Goal: Transaction & Acquisition: Purchase product/service

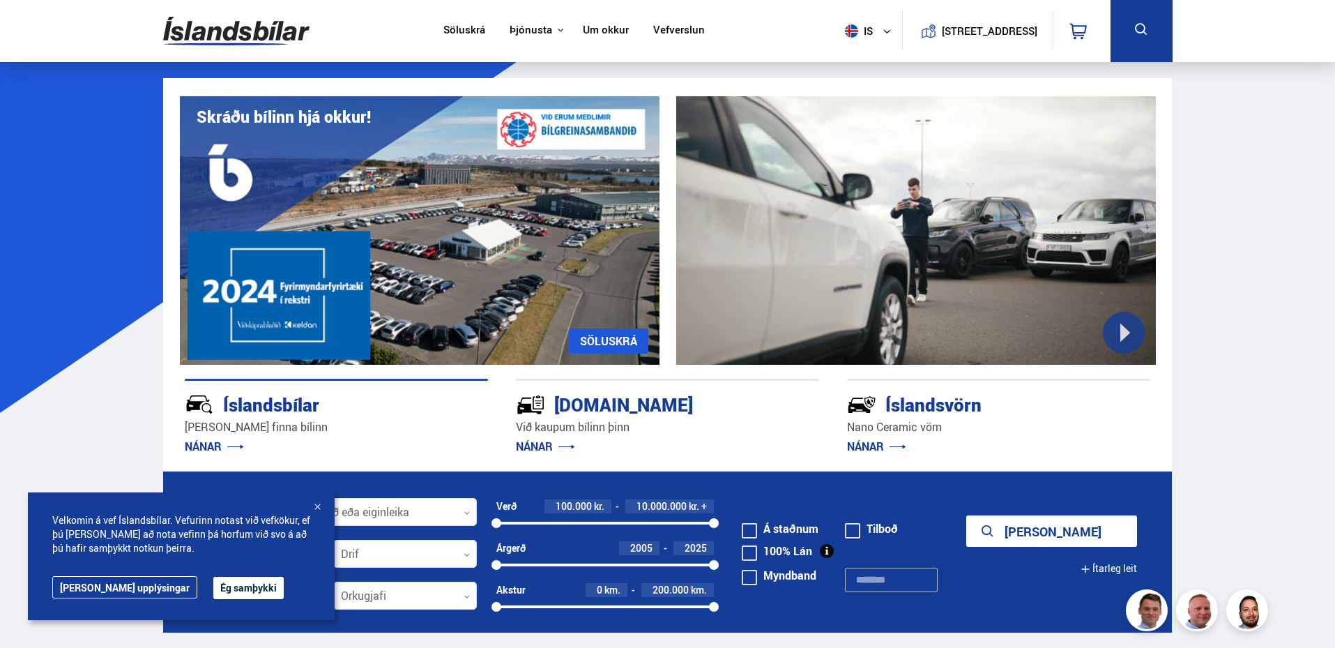
click at [213, 588] on button "Ég samþykki" at bounding box center [248, 587] width 70 height 22
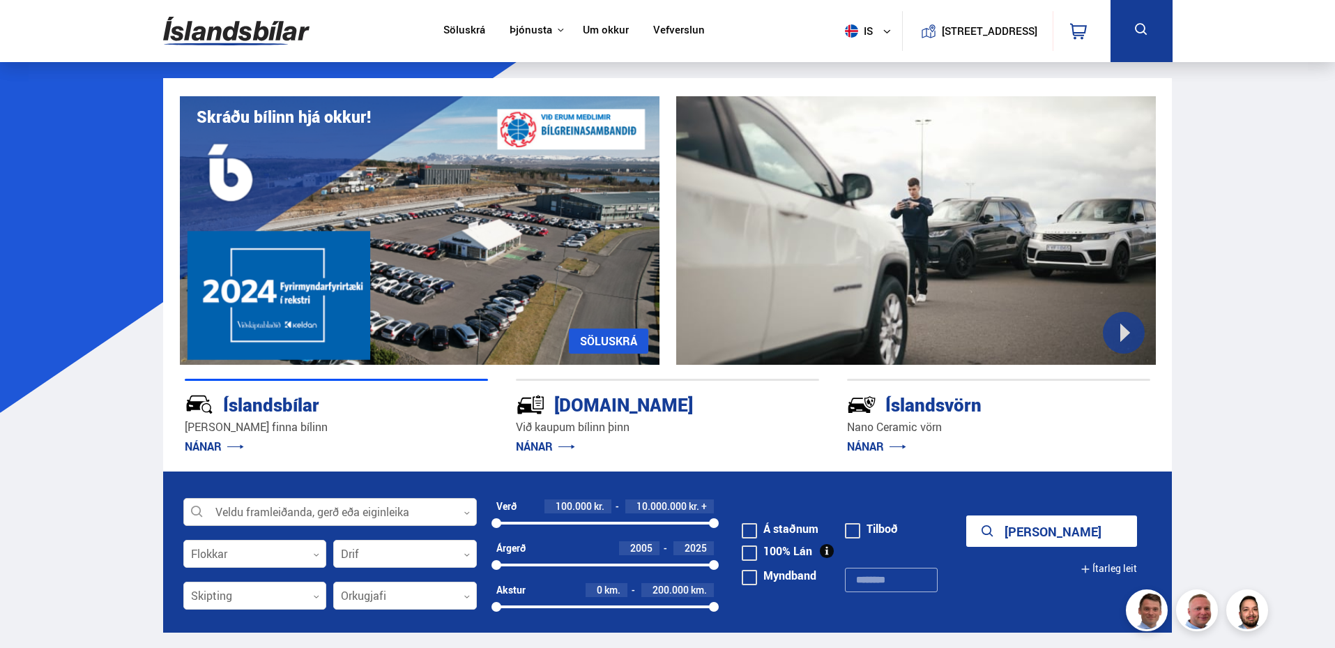
click at [363, 512] on div at bounding box center [329, 512] width 293 height 28
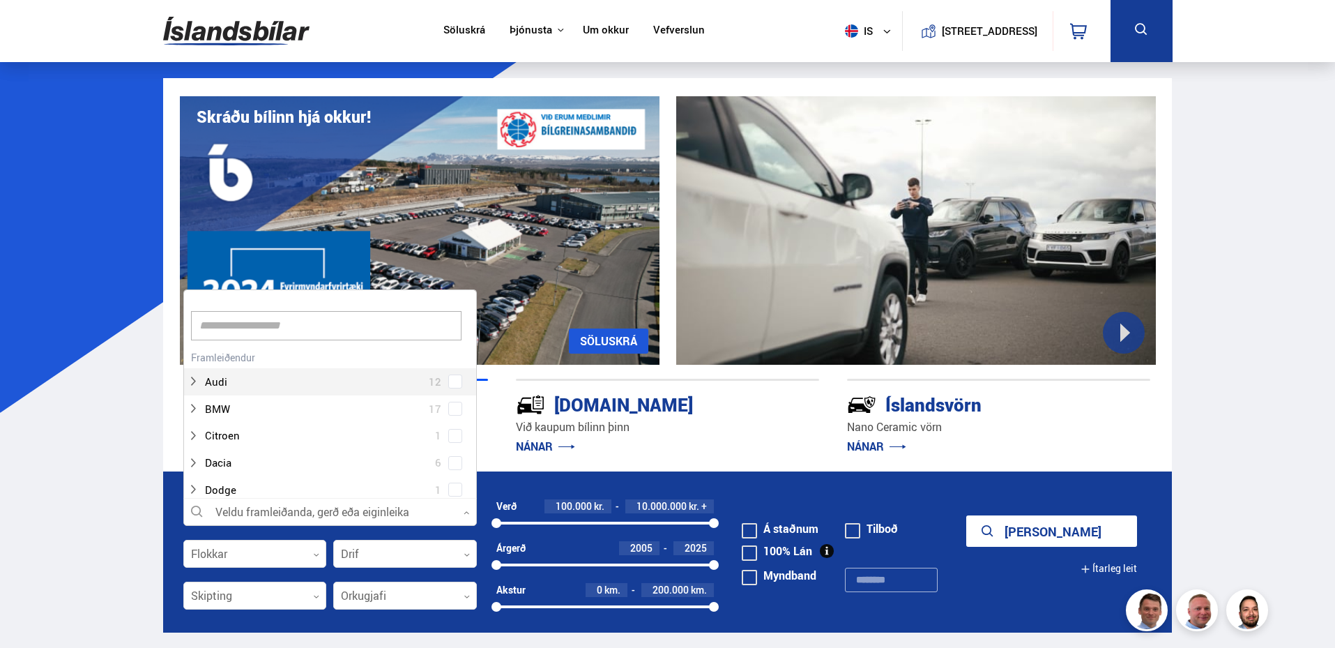
scroll to position [208, 289]
click at [293, 413] on div at bounding box center [316, 409] width 257 height 20
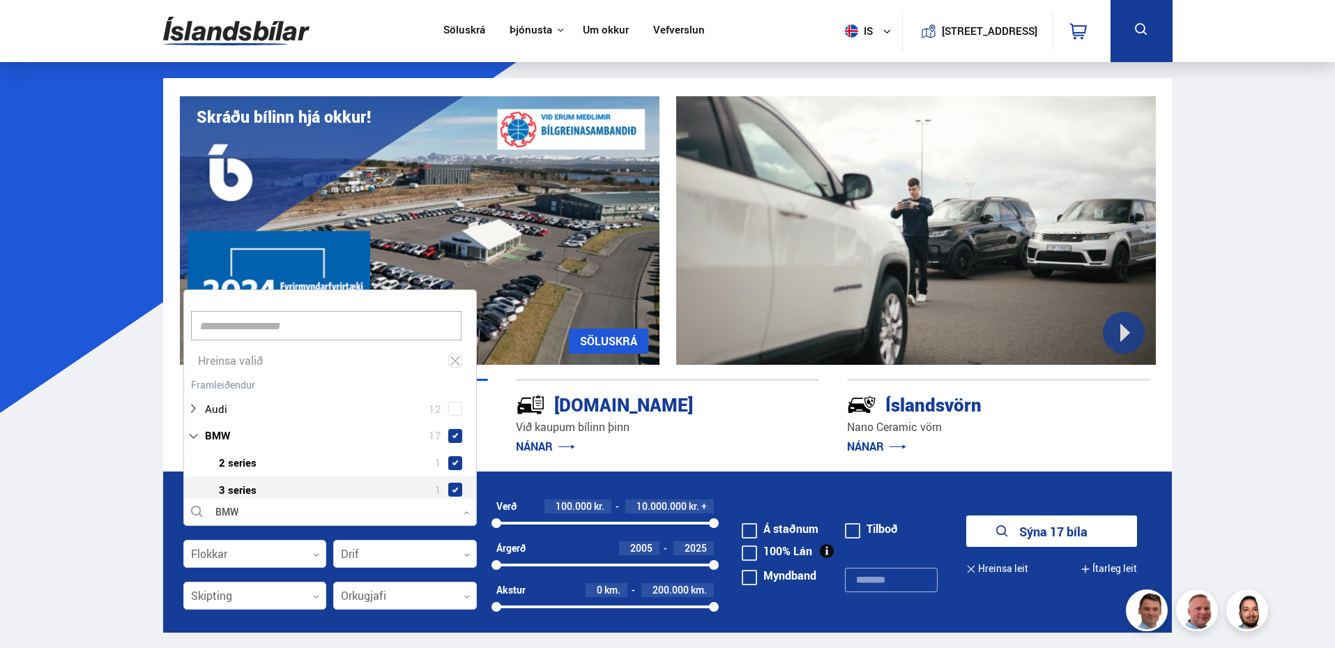
click at [1025, 537] on button "Sýna 17 bíla" at bounding box center [1051, 530] width 171 height 31
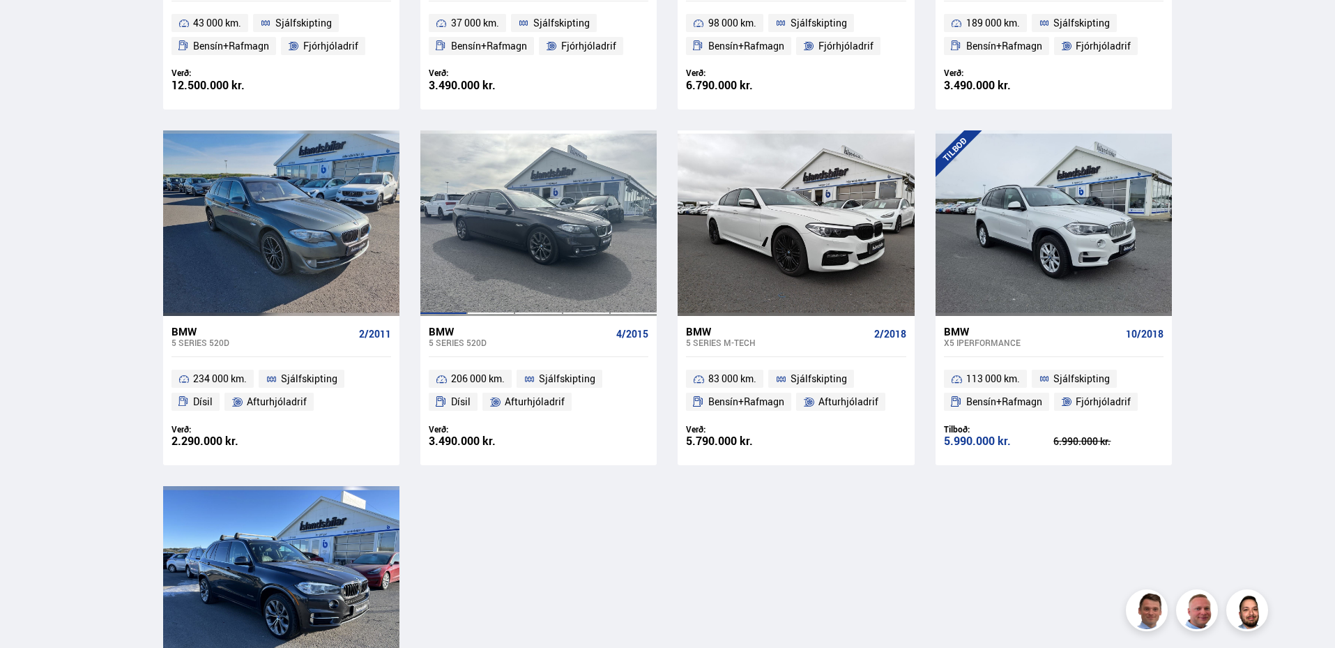
scroll to position [1234, 0]
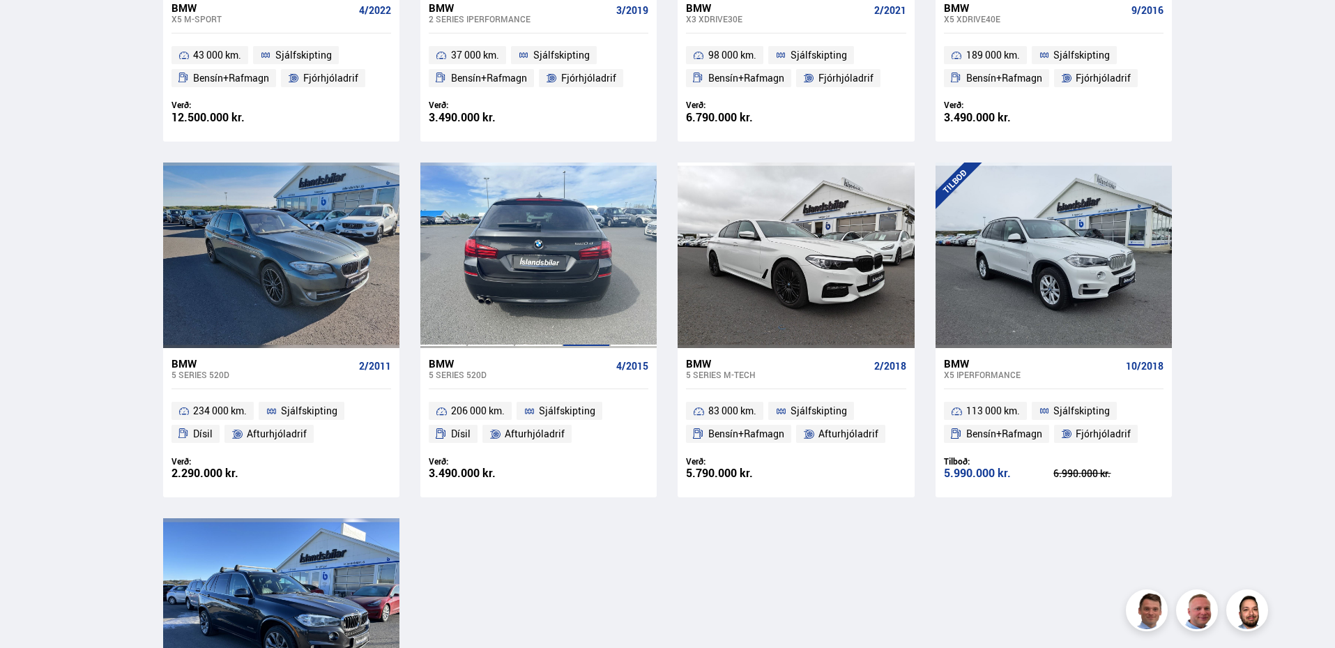
drag, startPoint x: 579, startPoint y: 257, endPoint x: 483, endPoint y: 227, distance: 100.1
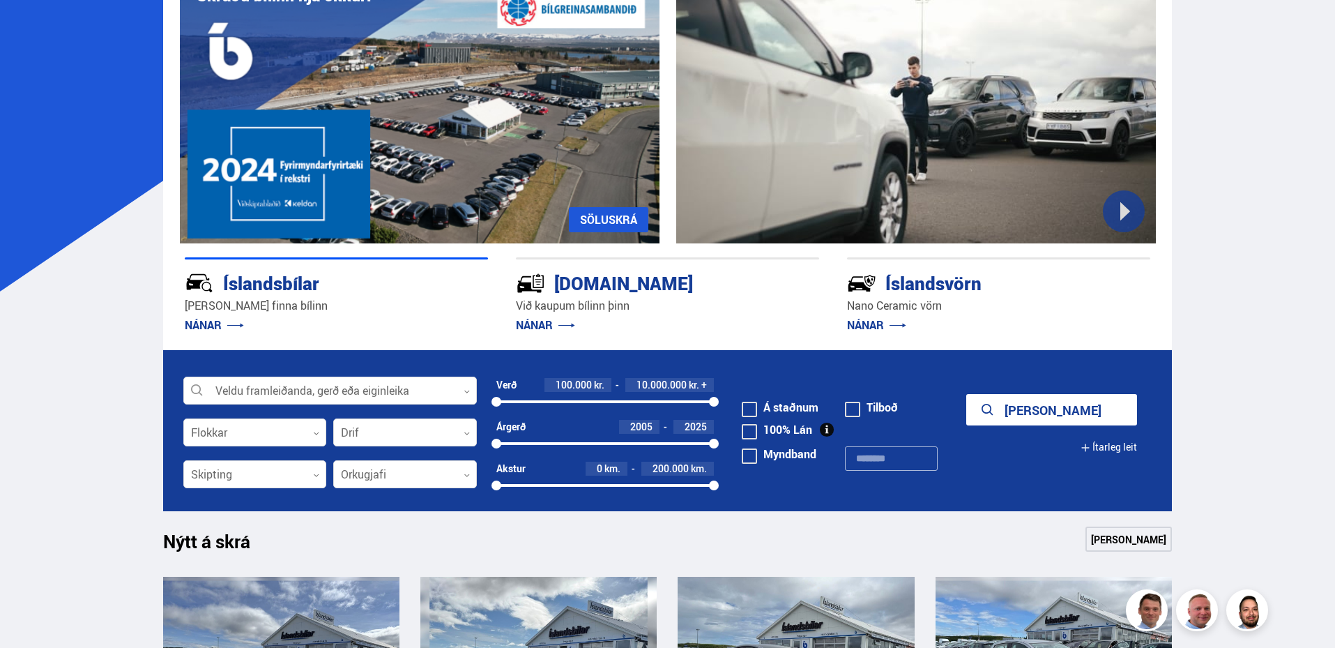
scroll to position [209, 0]
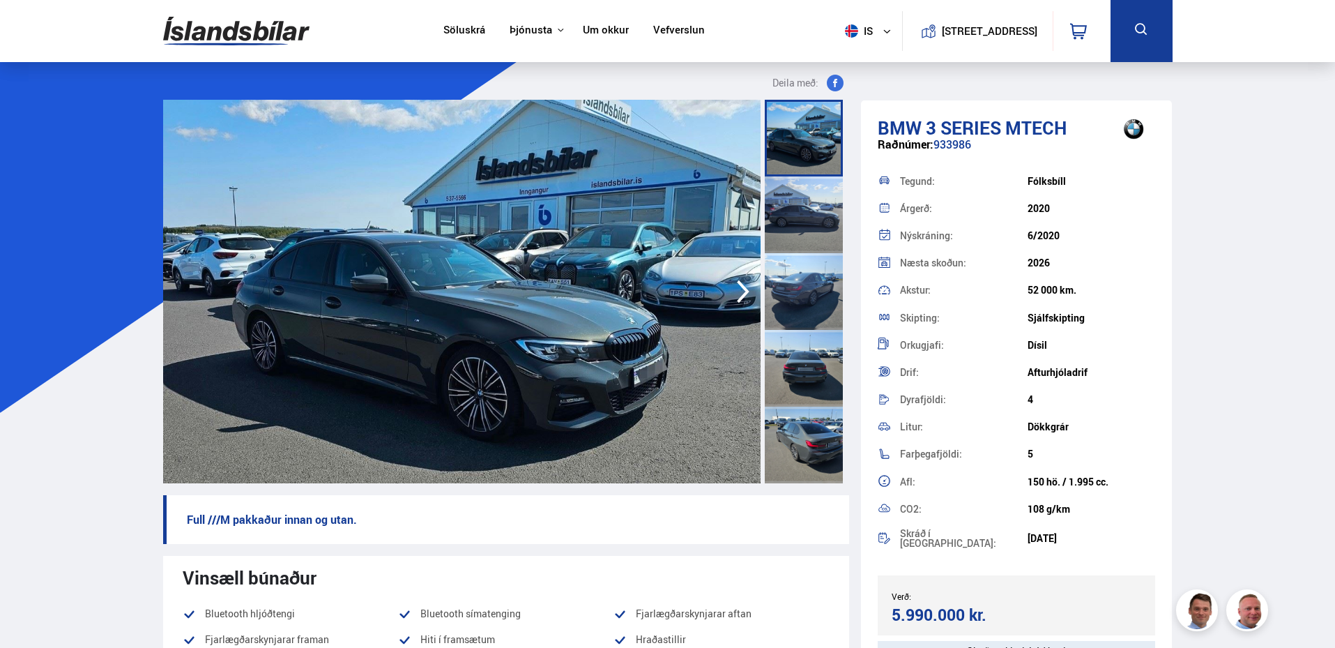
click at [730, 302] on icon "button" at bounding box center [743, 291] width 28 height 33
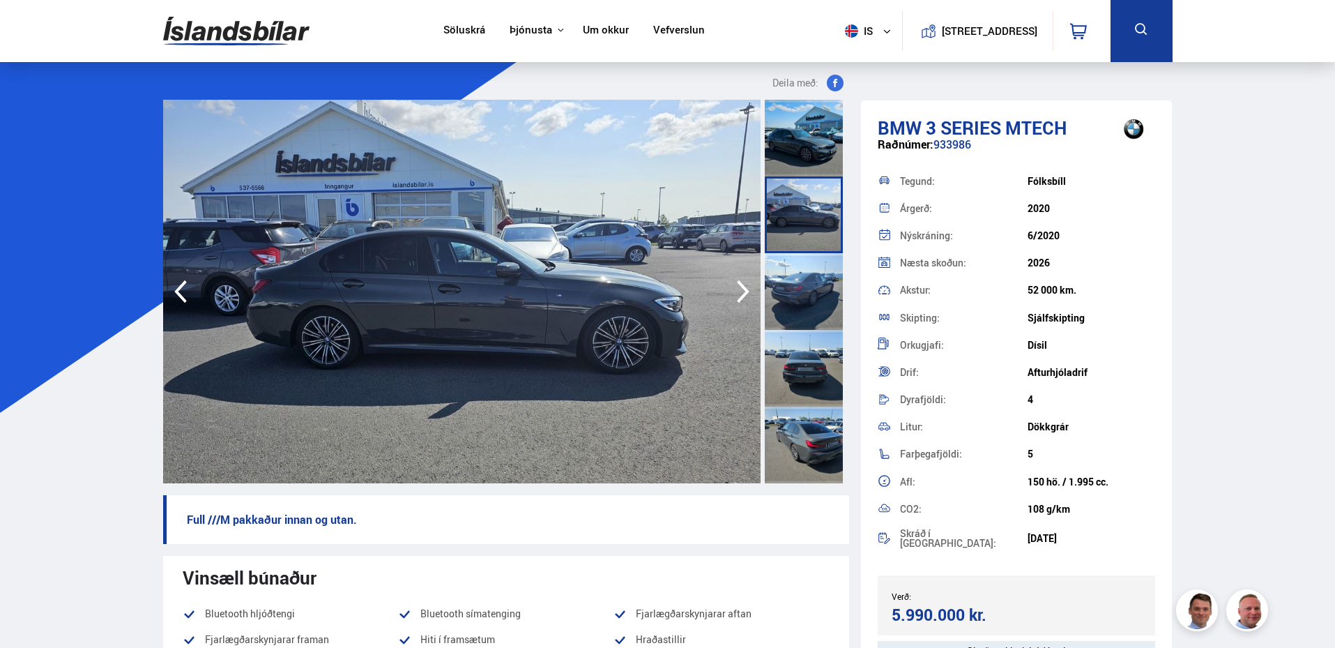
click at [735, 294] on icon "button" at bounding box center [743, 291] width 28 height 33
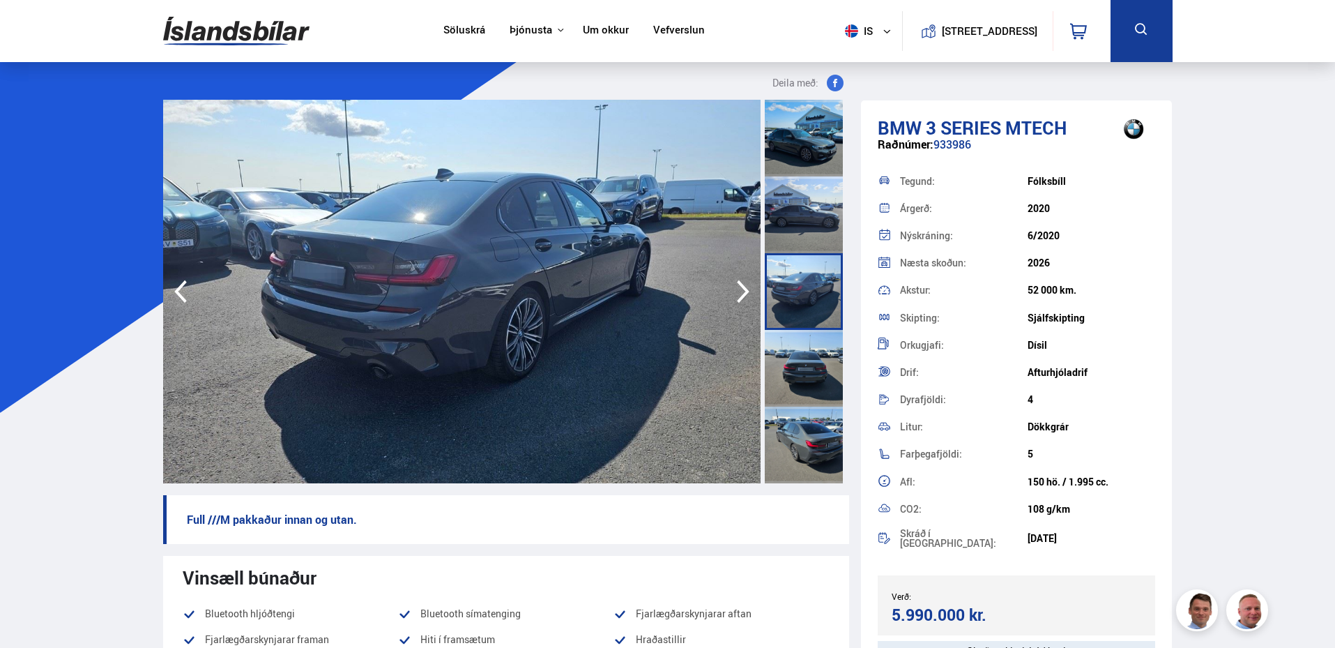
click at [735, 294] on icon "button" at bounding box center [743, 291] width 28 height 33
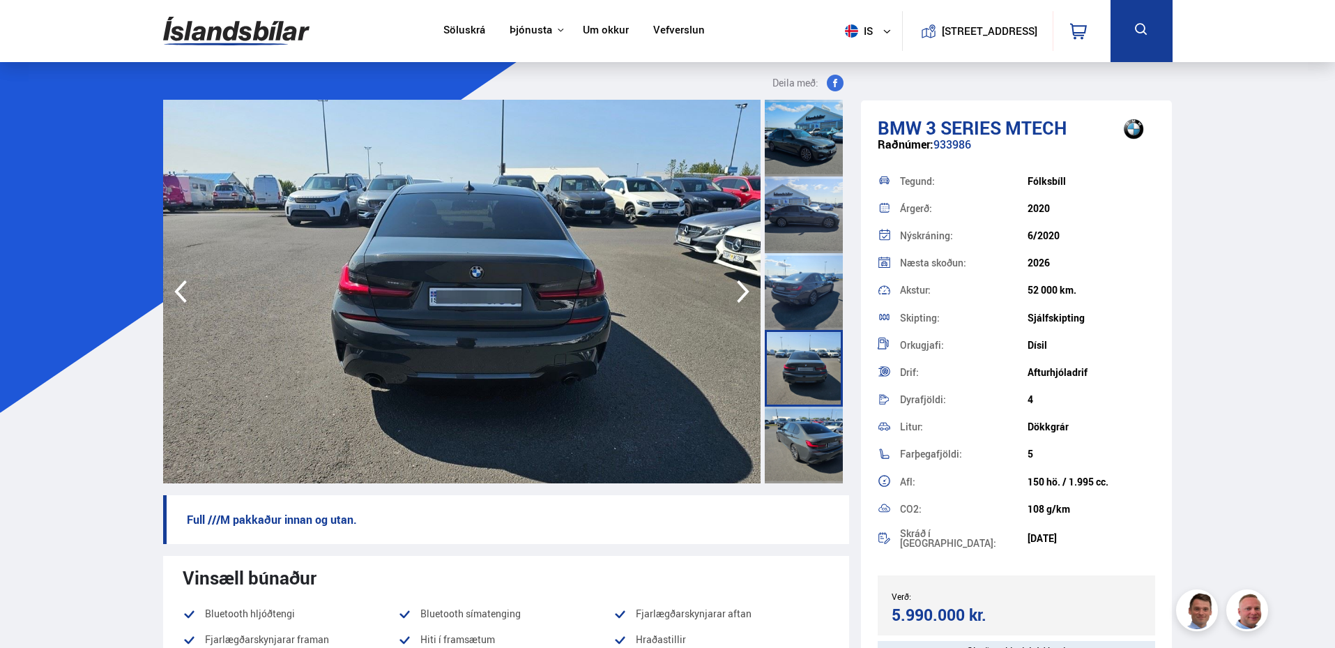
click at [735, 294] on icon "button" at bounding box center [743, 291] width 28 height 33
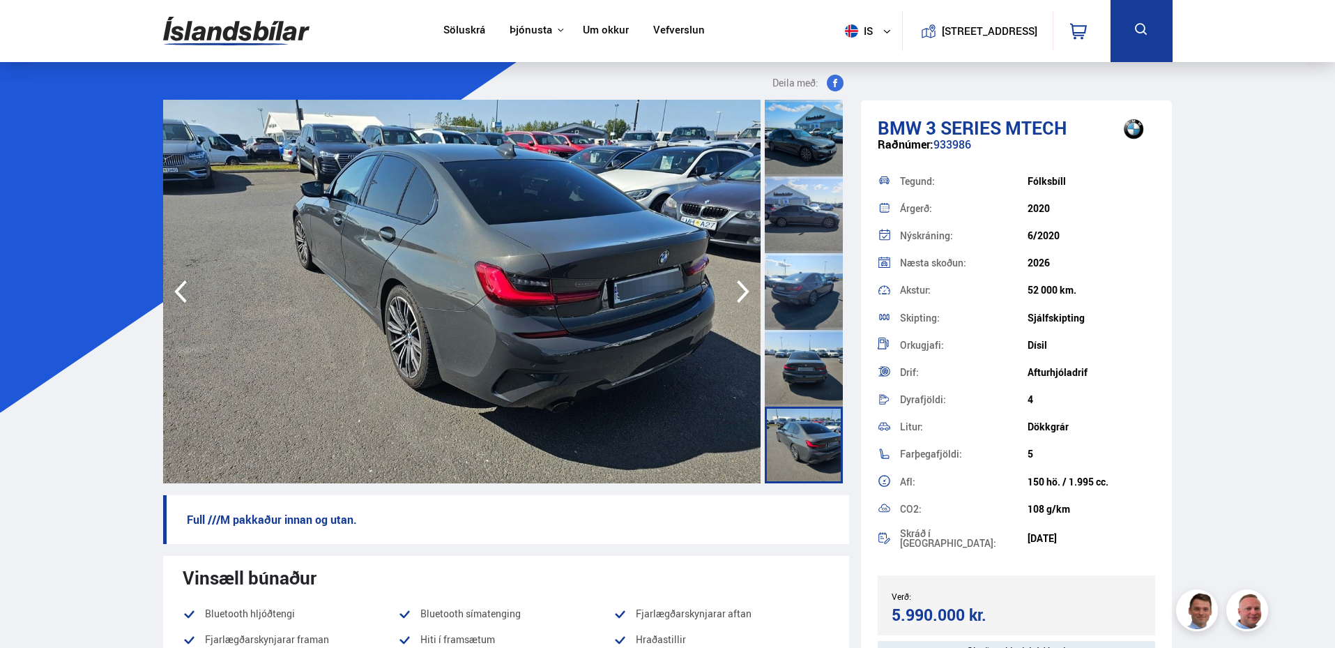
click at [735, 294] on icon "button" at bounding box center [743, 291] width 28 height 33
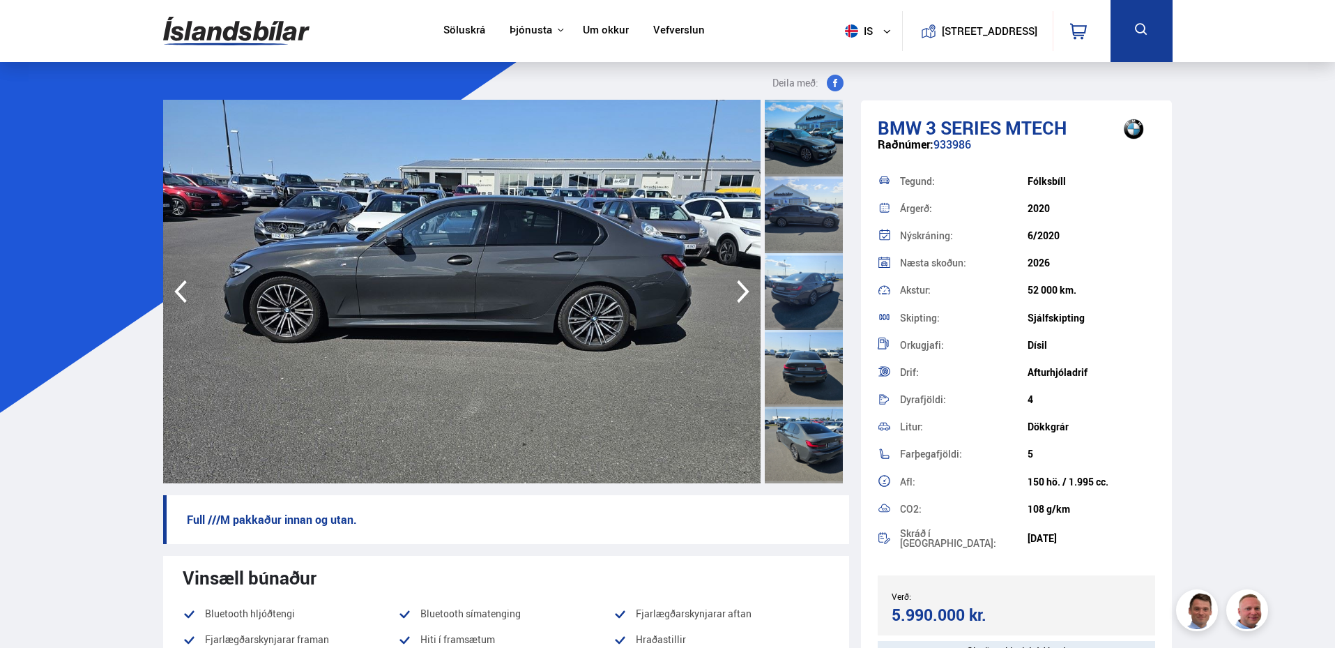
click at [735, 294] on icon "button" at bounding box center [743, 291] width 28 height 33
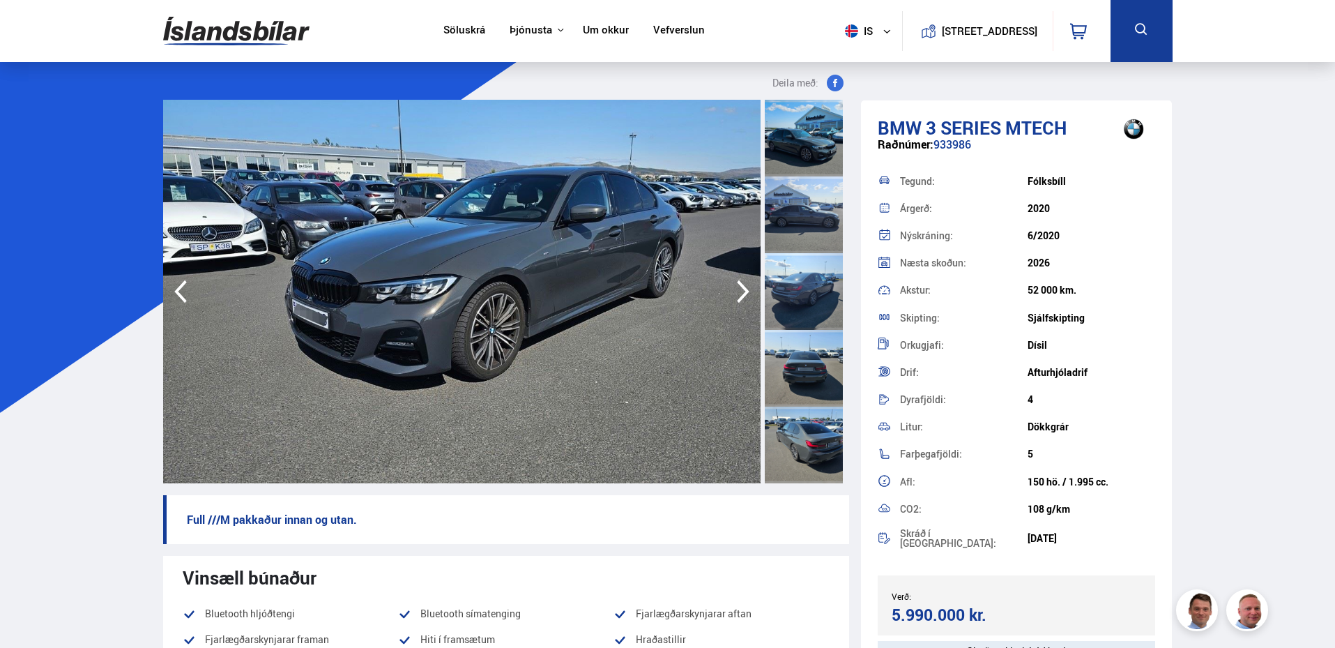
click at [735, 294] on icon "button" at bounding box center [743, 291] width 28 height 33
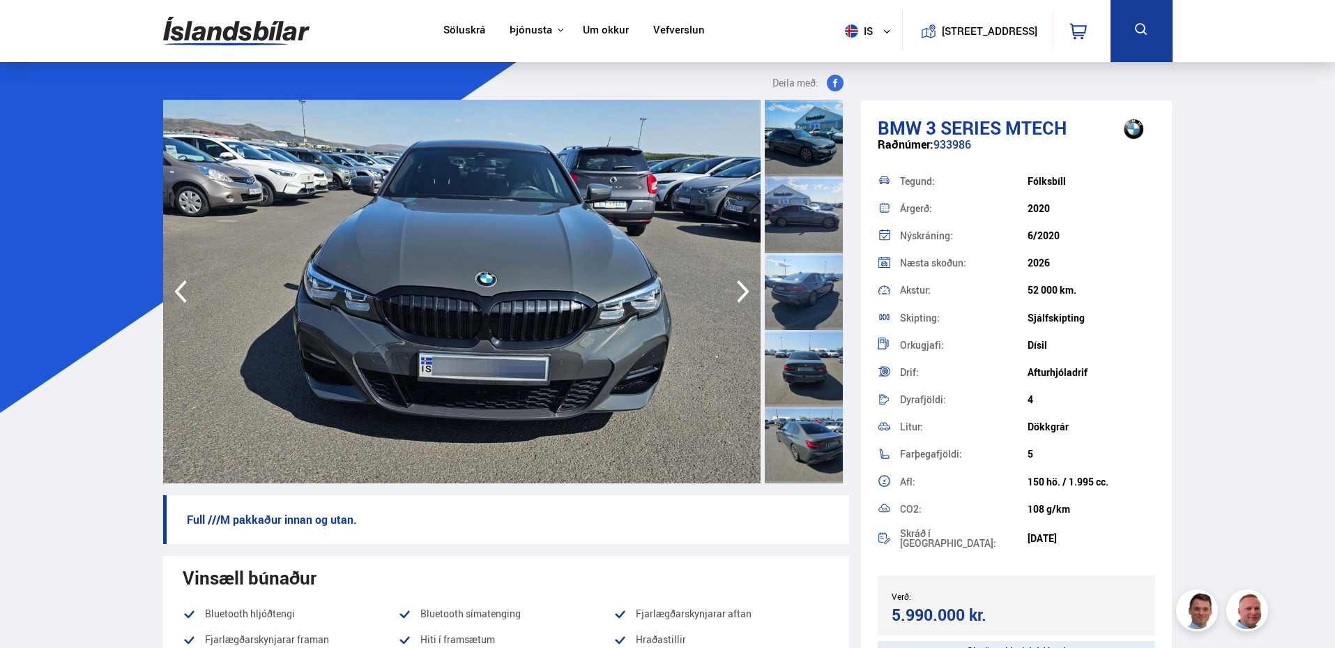
click at [735, 294] on icon "button" at bounding box center [743, 291] width 28 height 33
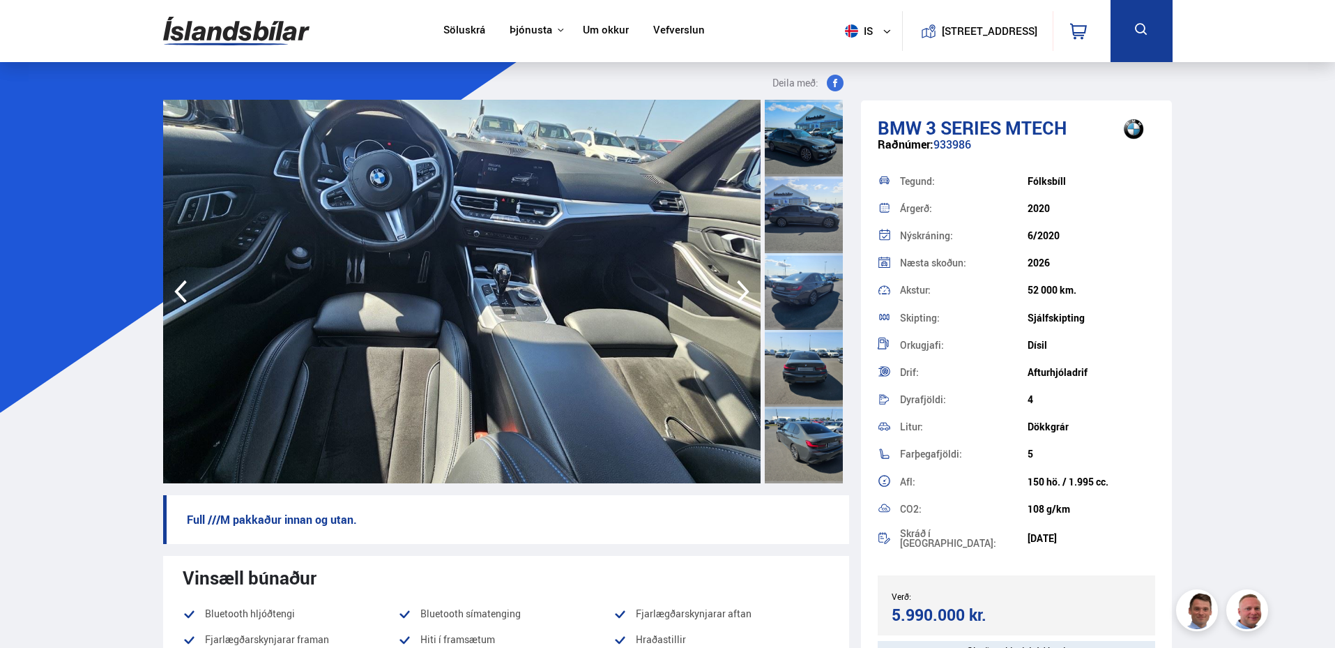
click at [749, 275] on icon "button" at bounding box center [743, 291] width 28 height 33
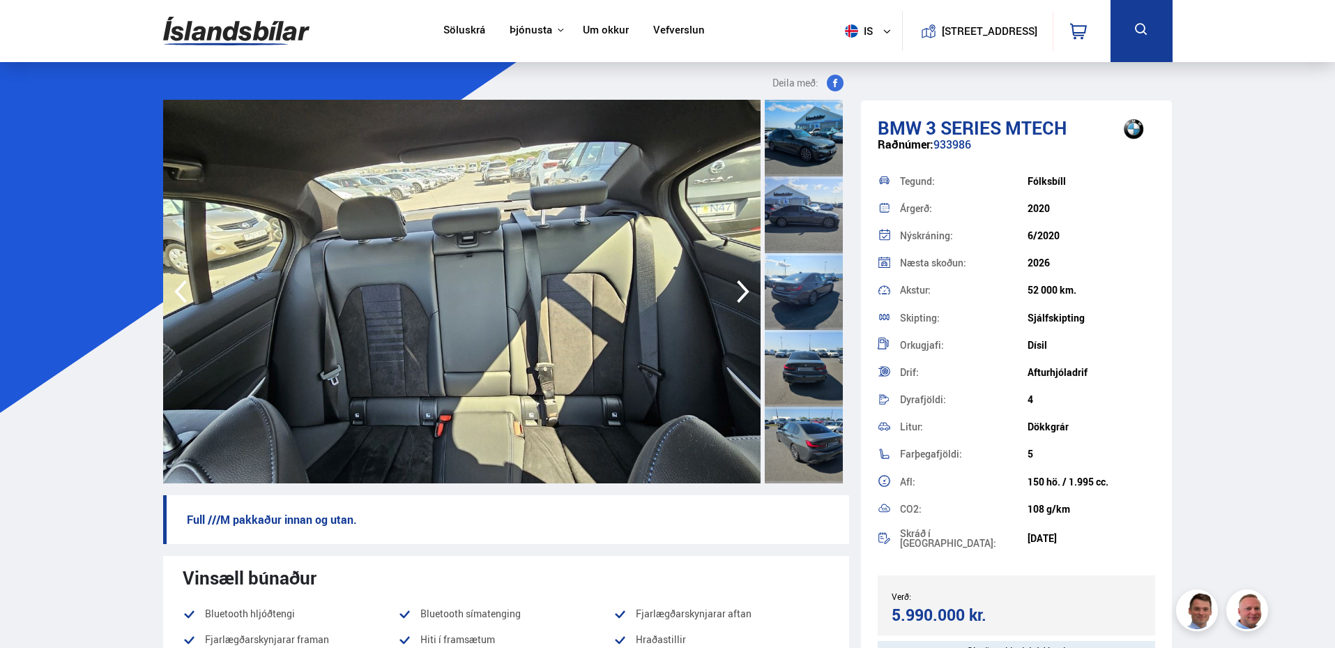
click at [745, 282] on icon "button" at bounding box center [743, 291] width 28 height 33
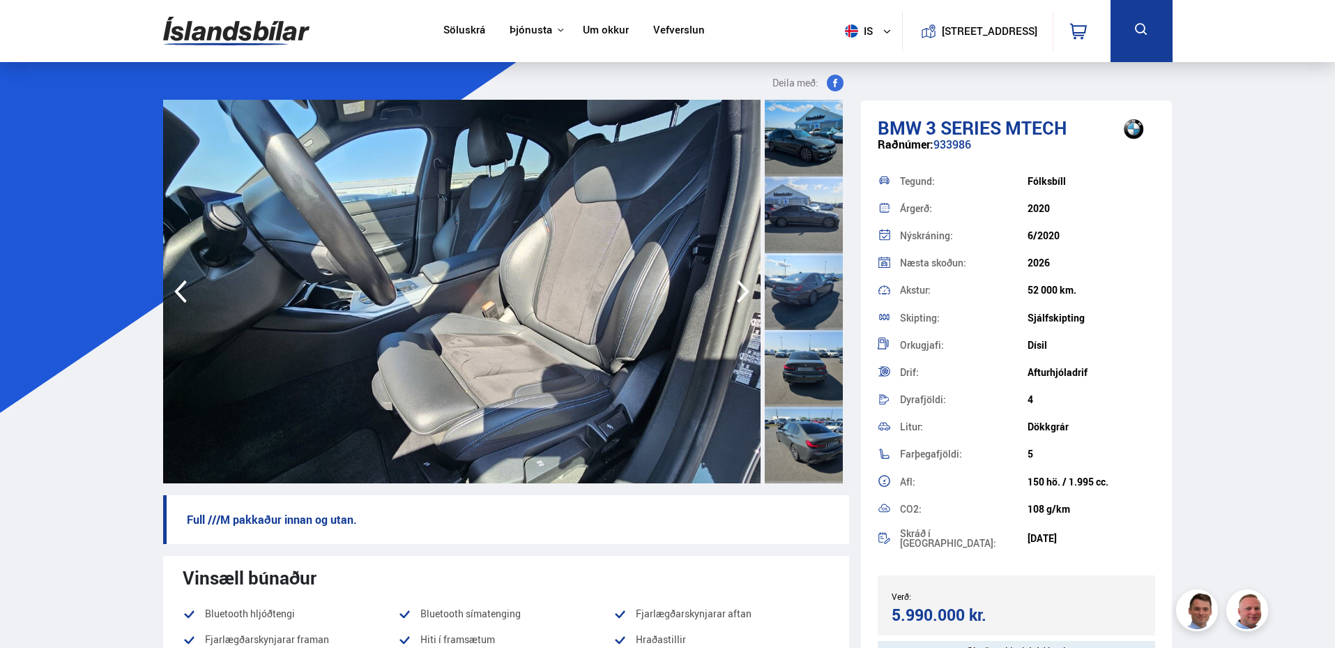
click at [745, 282] on icon "button" at bounding box center [743, 291] width 28 height 33
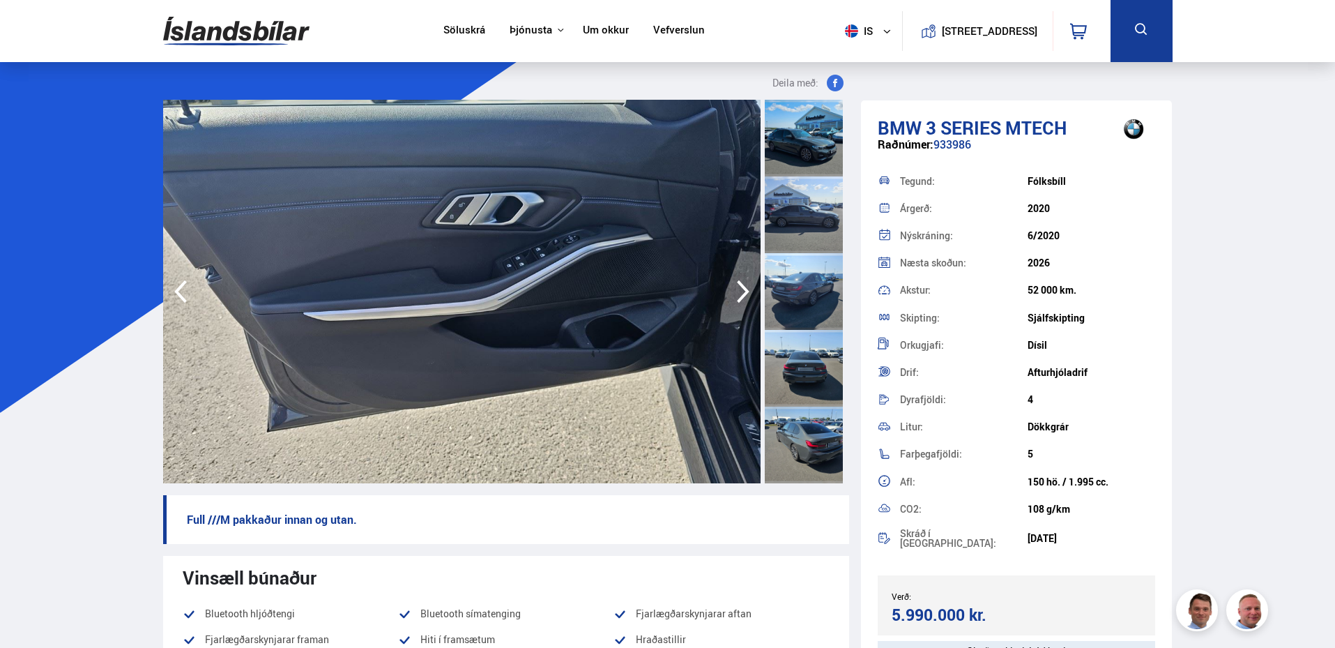
click at [745, 282] on icon "button" at bounding box center [743, 291] width 28 height 33
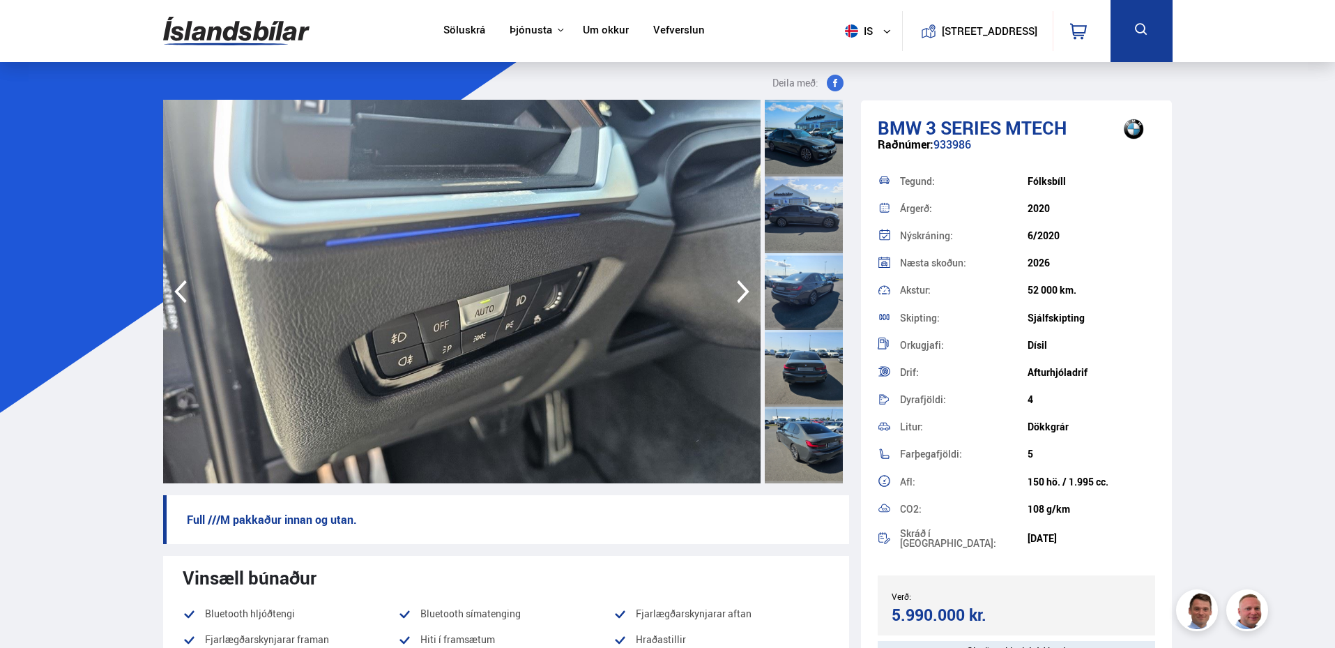
click at [745, 282] on icon "button" at bounding box center [743, 291] width 28 height 33
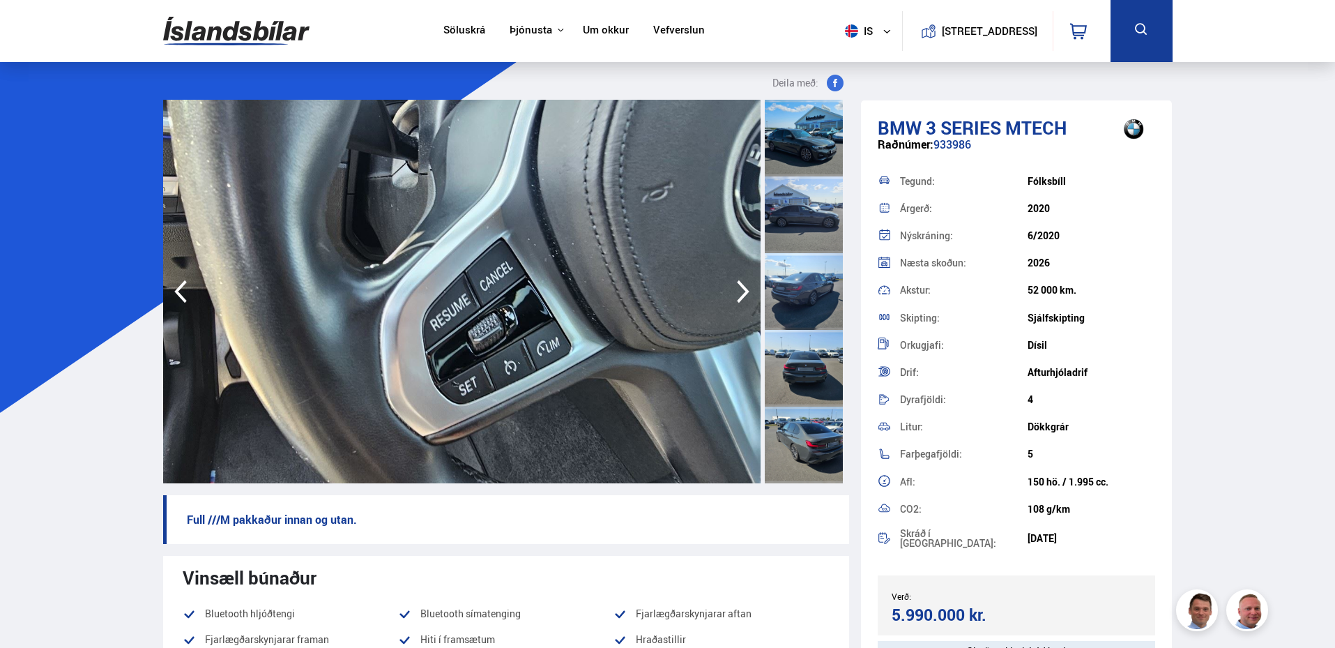
click at [745, 282] on icon "button" at bounding box center [743, 291] width 28 height 33
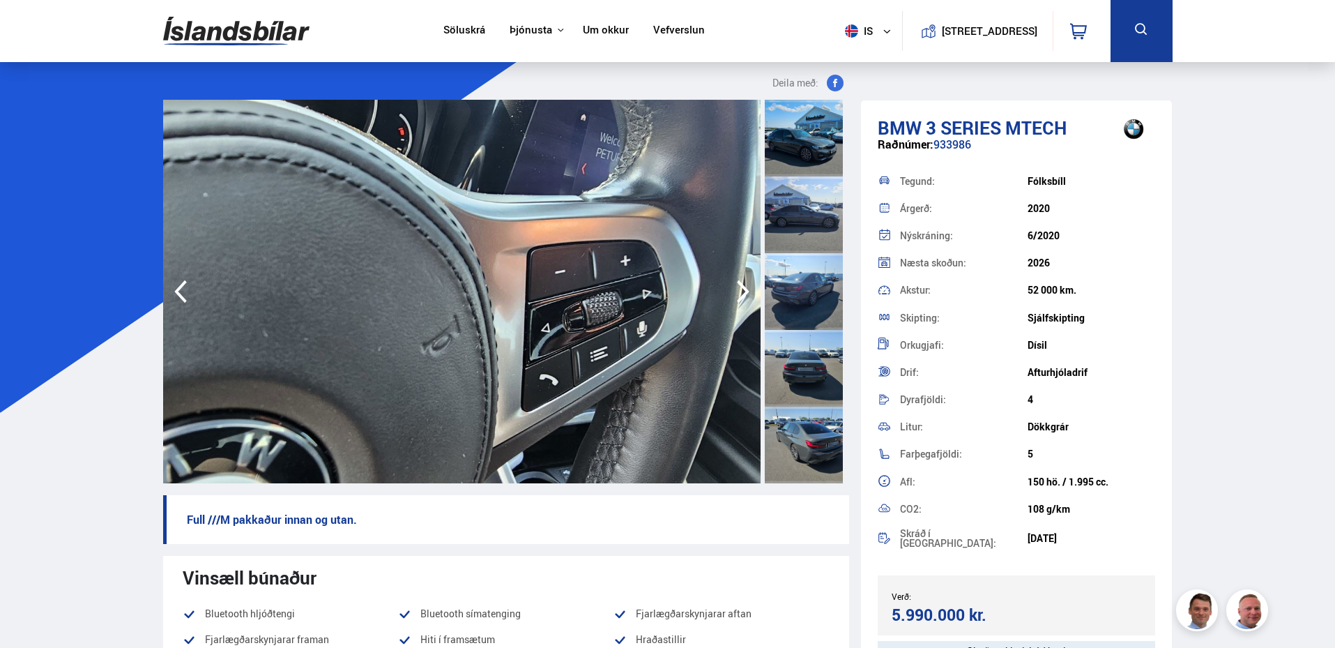
click at [745, 282] on icon "button" at bounding box center [743, 291] width 28 height 33
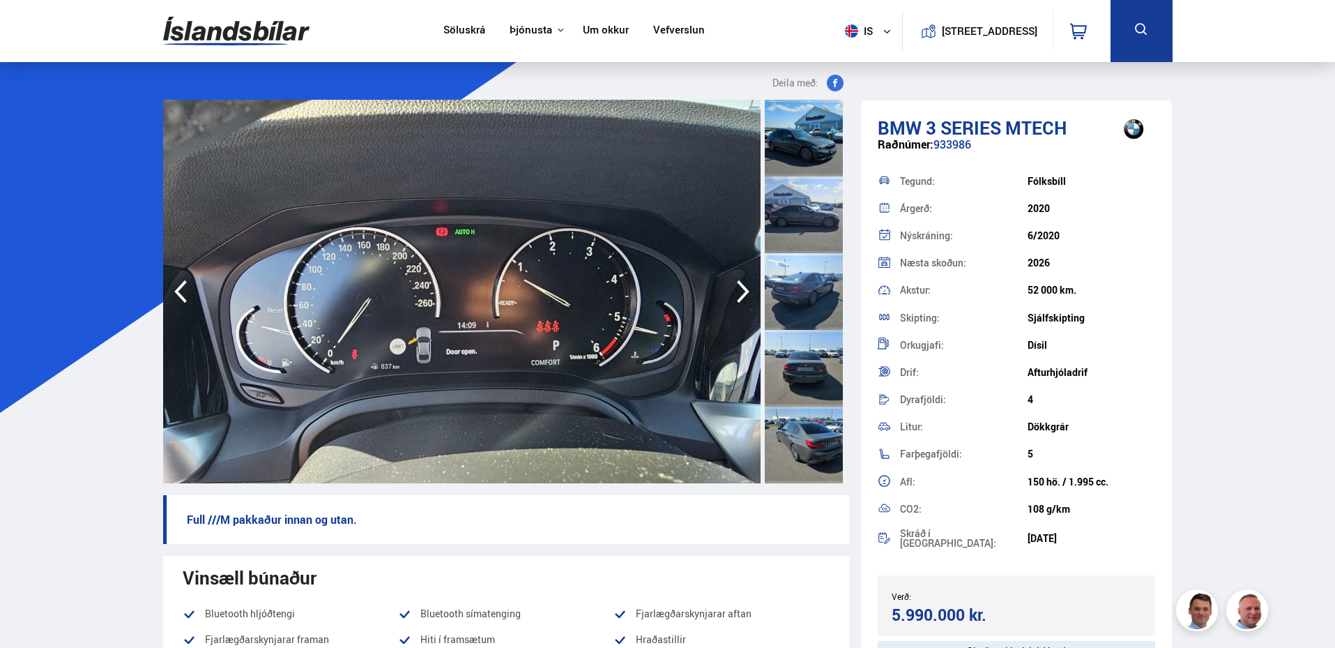
click at [745, 282] on icon "button" at bounding box center [743, 291] width 28 height 33
